Goal: Information Seeking & Learning: Find specific fact

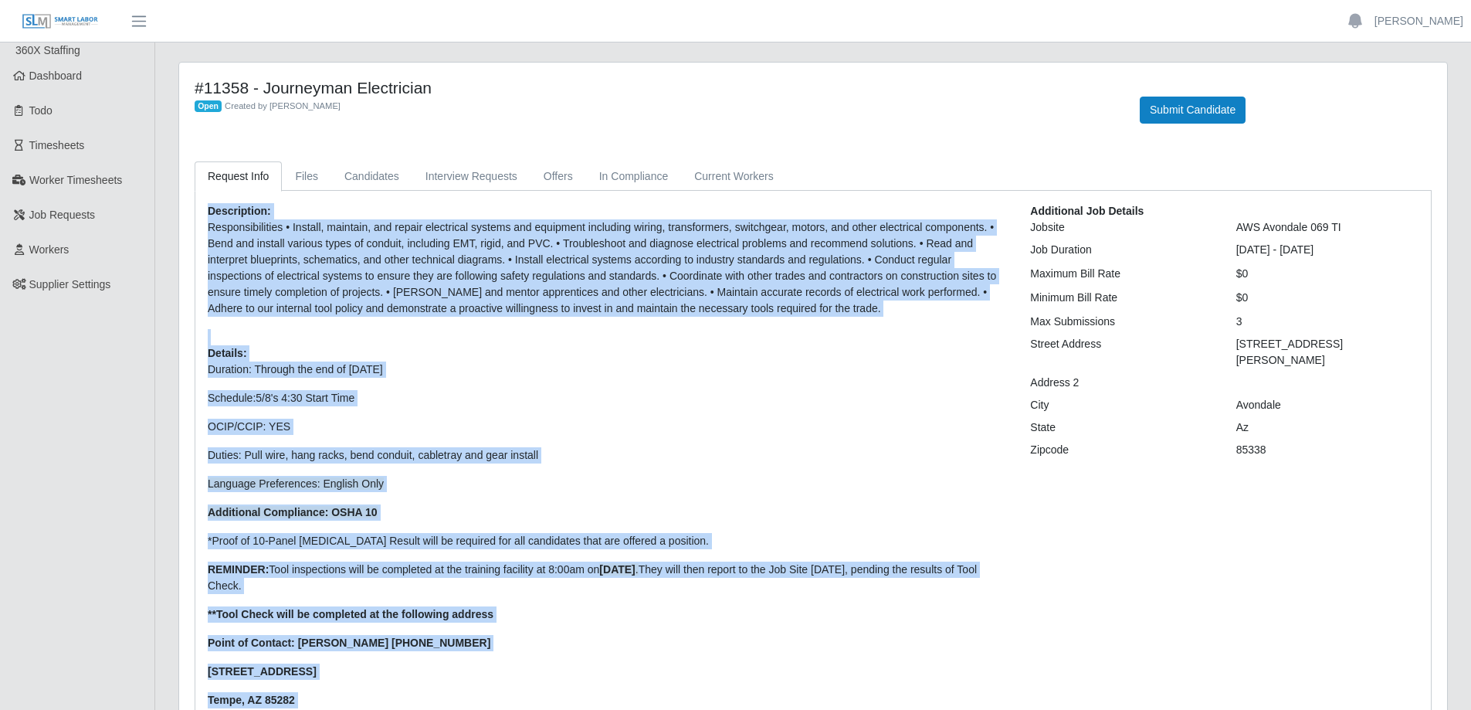
drag, startPoint x: 260, startPoint y: 605, endPoint x: 212, endPoint y: 212, distance: 396.0
click at [212, 212] on div "Description: Responsibilities • Install, maintain, and repair electrical system…" at bounding box center [607, 500] width 822 height 594
copy div "Loremipsumd: Sitametconsectet • Adipisc, elitsedd, eiu tempor incididunt utlabo…"
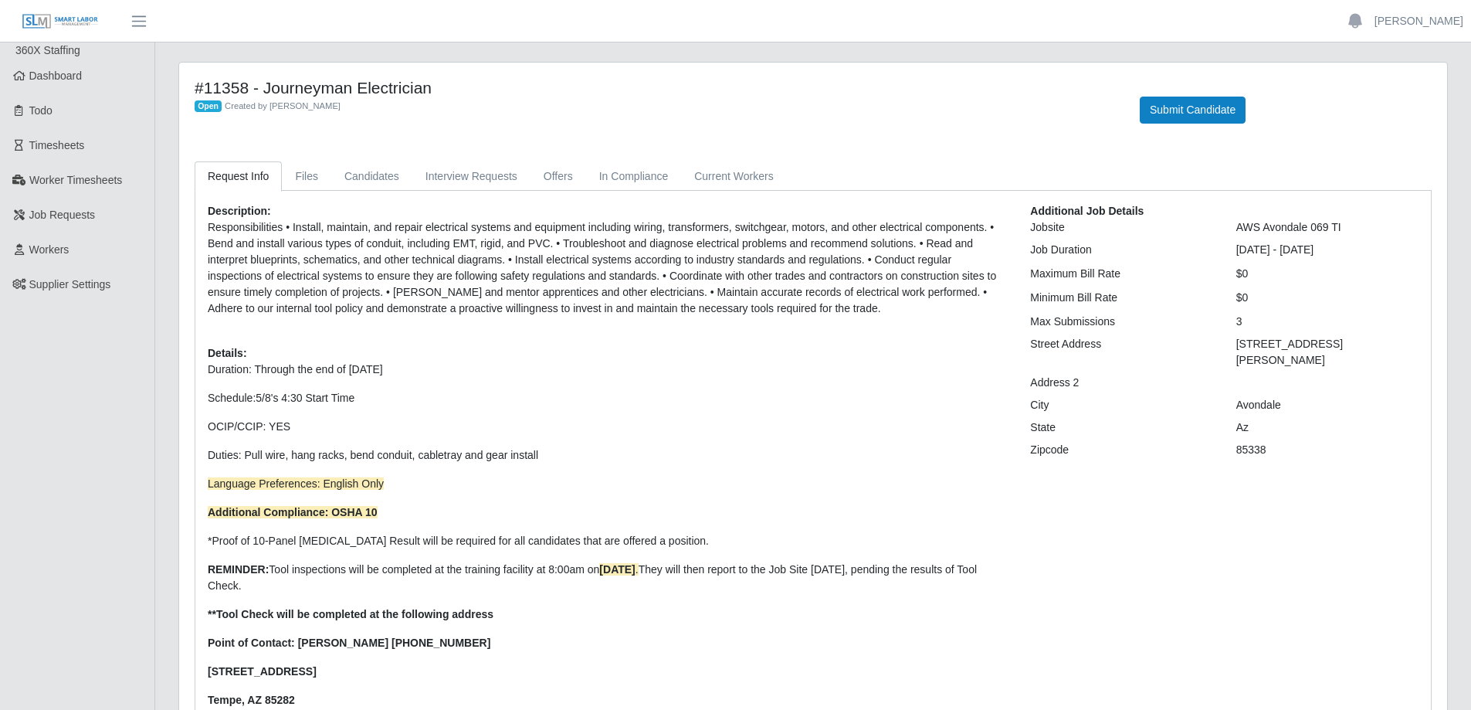
click at [1279, 397] on div "Avondale" at bounding box center [1327, 405] width 205 height 16
drag, startPoint x: 1273, startPoint y: 436, endPoint x: 1236, endPoint y: 347, distance: 96.2
click at [1236, 347] on div "Additional Job Details Jobsite AWS [GEOGRAPHIC_DATA] 069 TI Job Duration [DATE]…" at bounding box center [1224, 500] width 412 height 594
click at [1317, 374] on div at bounding box center [1327, 382] width 205 height 16
drag, startPoint x: 1336, startPoint y: 344, endPoint x: 1237, endPoint y: 349, distance: 99.7
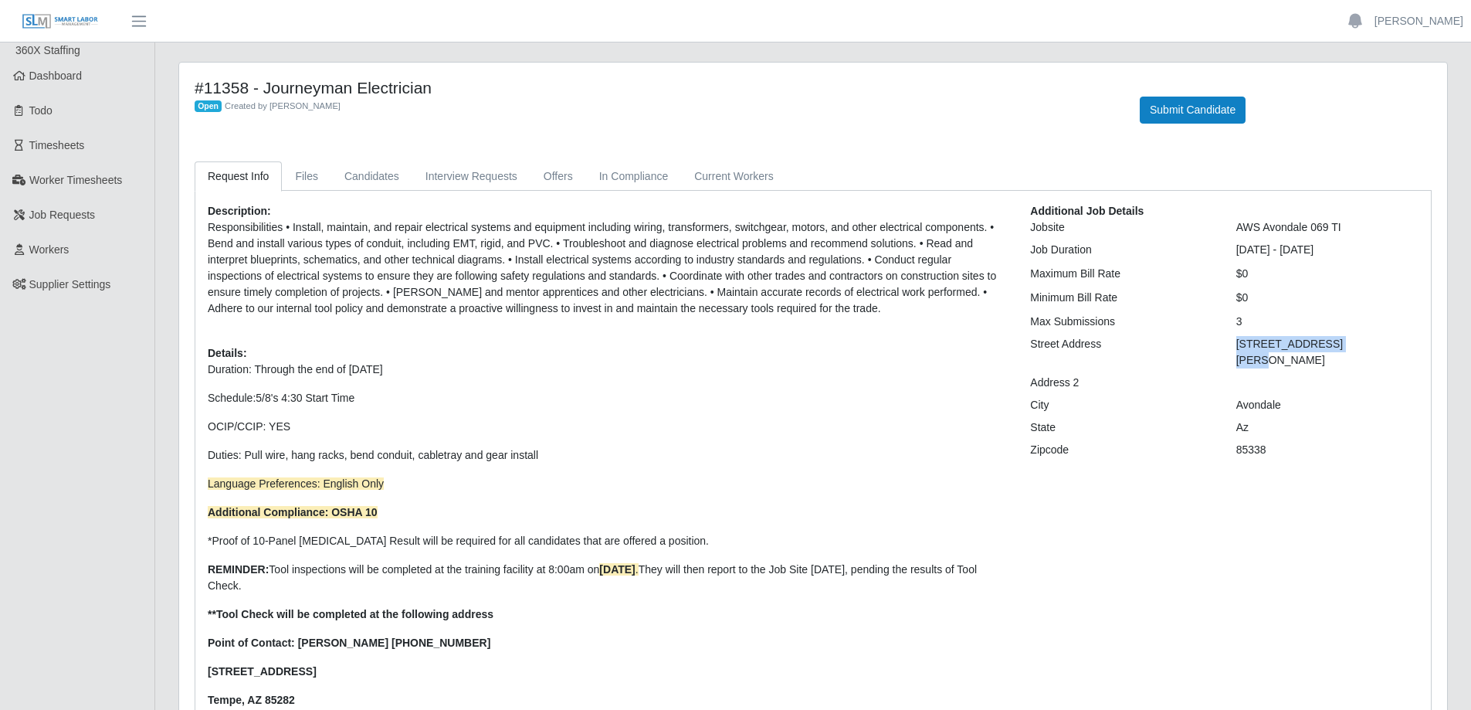
click at [1237, 349] on div "[STREET_ADDRESS][PERSON_NAME]" at bounding box center [1327, 352] width 205 height 32
copy div "[STREET_ADDRESS][PERSON_NAME]"
drag, startPoint x: 1280, startPoint y: 433, endPoint x: 1241, endPoint y: 429, distance: 39.6
click at [1241, 442] on div "85338" at bounding box center [1327, 450] width 205 height 16
